Goal: Navigation & Orientation: Find specific page/section

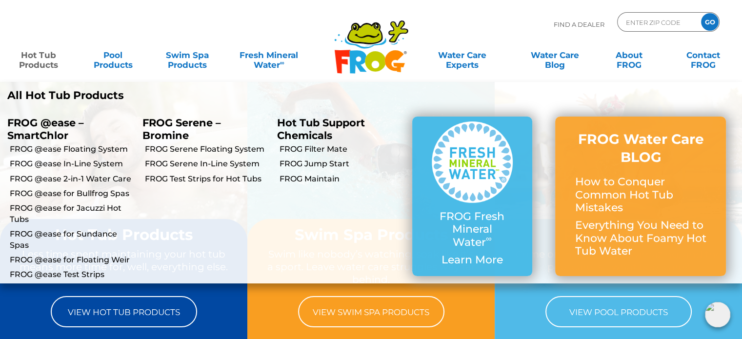
click at [49, 58] on link "Hot Tub Products" at bounding box center [39, 55] width 58 height 20
